Goal: Navigation & Orientation: Go to known website

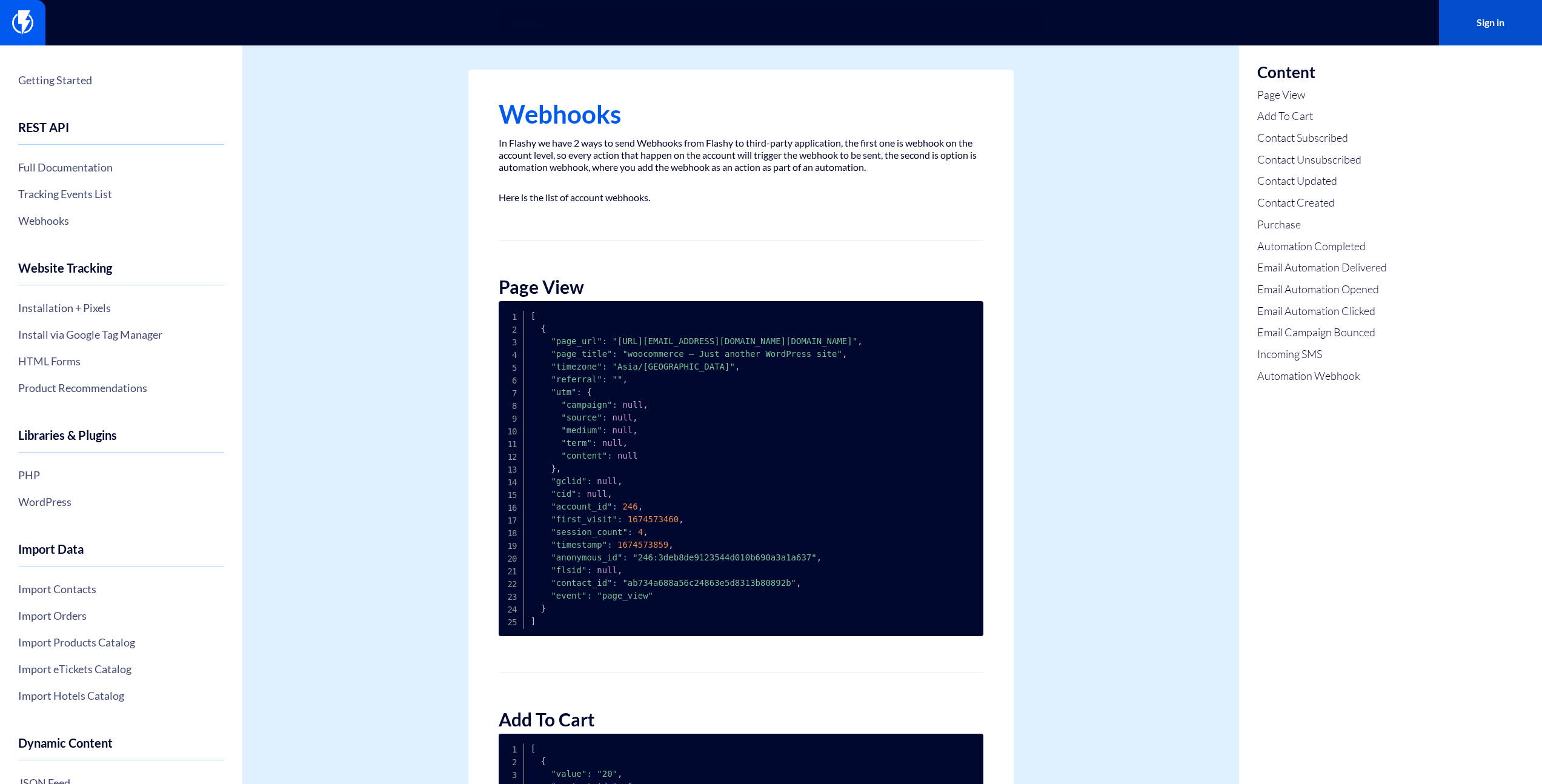
click at [1495, 29] on link "Sign in" at bounding box center [1491, 23] width 103 height 45
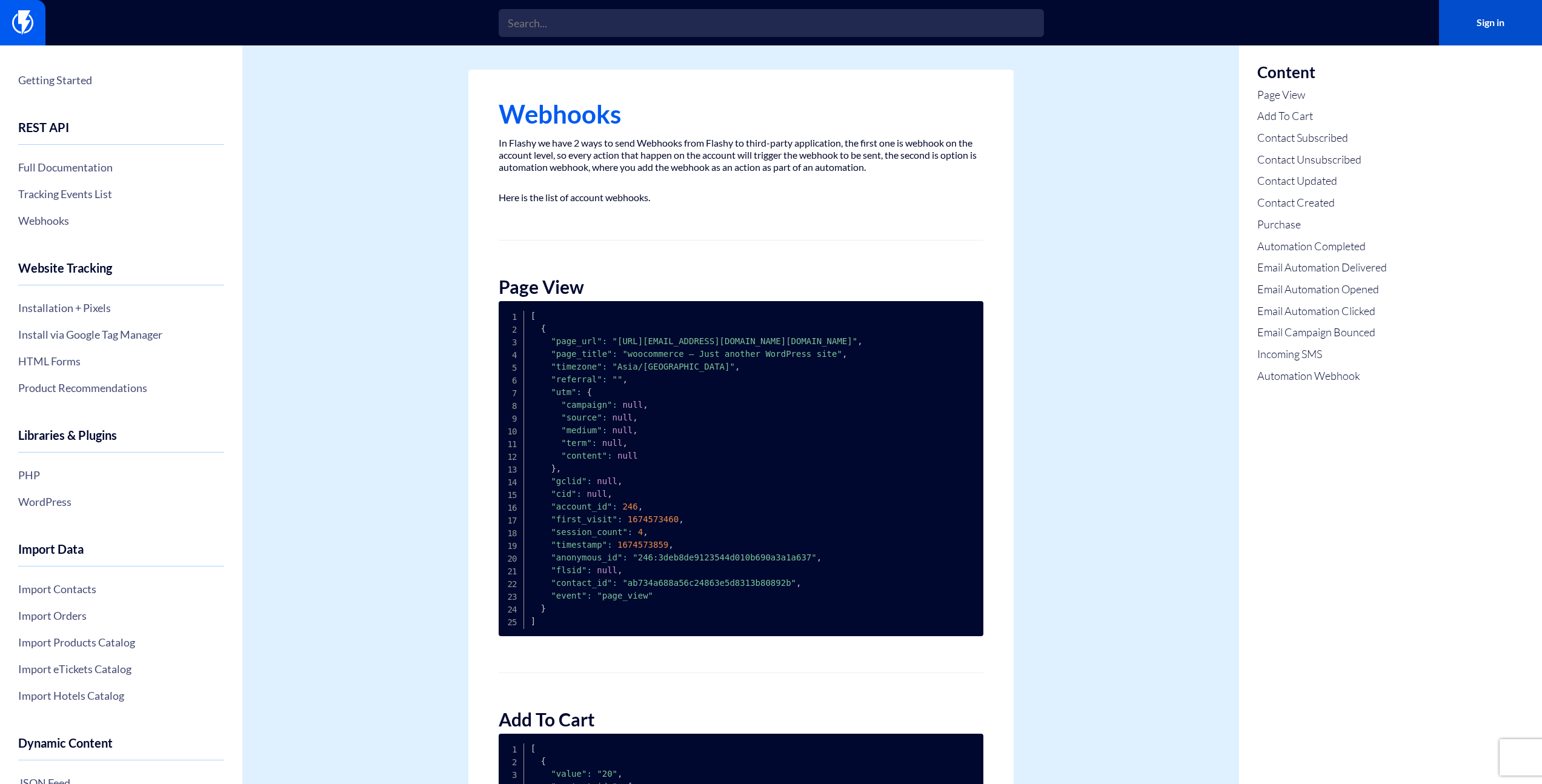
click at [1490, 16] on link "Sign in" at bounding box center [1491, 23] width 103 height 45
